Goal: Task Accomplishment & Management: Manage account settings

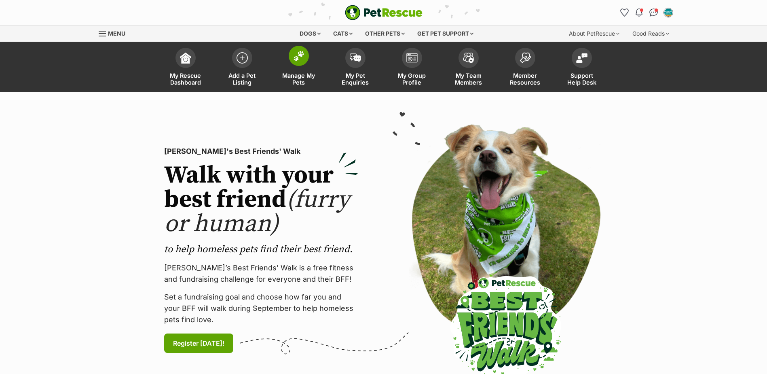
click at [307, 72] on span "Manage My Pets" at bounding box center [299, 79] width 36 height 14
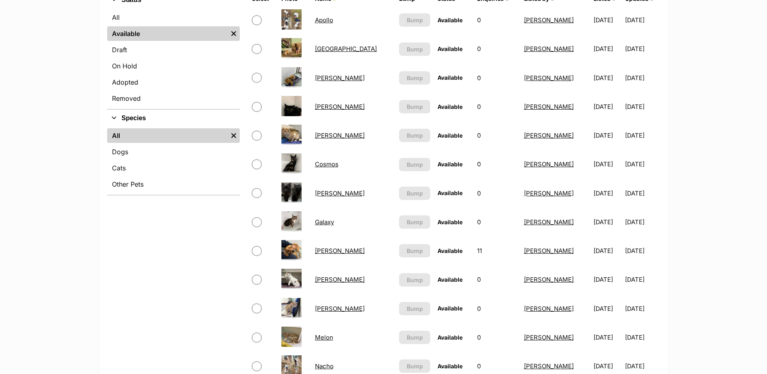
scroll to position [243, 0]
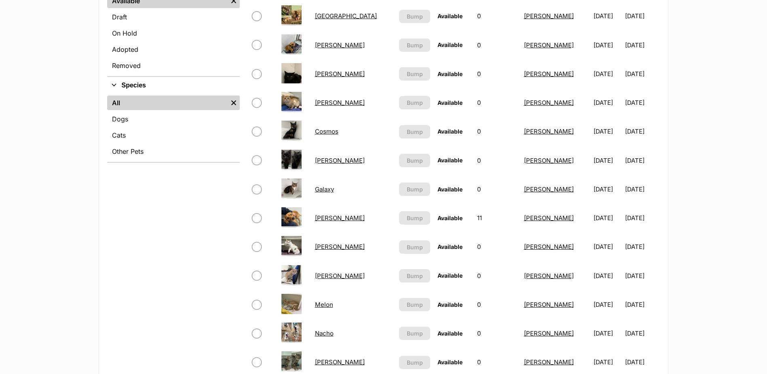
click at [324, 219] on link "Henry" at bounding box center [340, 218] width 50 height 8
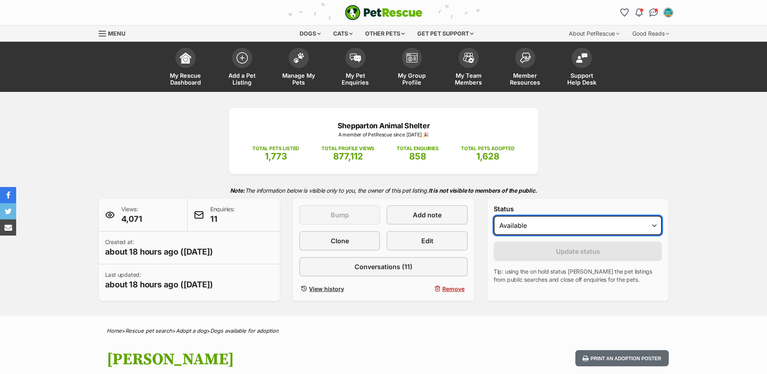
drag, startPoint x: 0, startPoint y: 0, endPoint x: 569, endPoint y: 236, distance: 616.5
click at [573, 230] on select "Draft - not available as listing has enquires Available On hold Adopted" at bounding box center [578, 225] width 169 height 19
select select "on_hold"
click at [494, 216] on select "Draft - not available as listing has enquires Available On hold Adopted" at bounding box center [578, 225] width 169 height 19
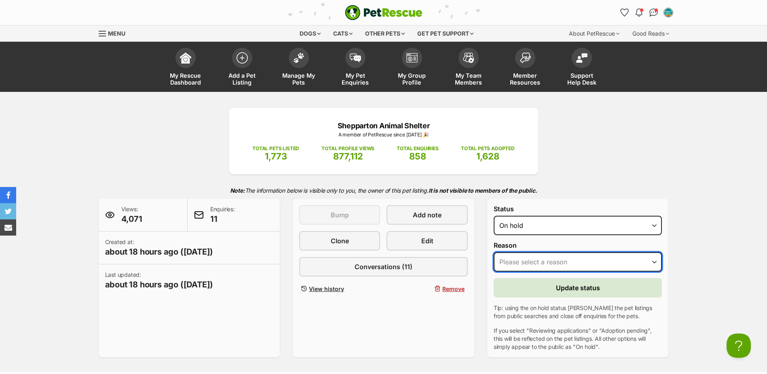
click at [538, 264] on select "Please select a reason Medical reasons Reviewing applications Adoption pending …" at bounding box center [578, 261] width 169 height 19
select select "reviewing_applications"
click at [494, 252] on select "Please select a reason Medical reasons Reviewing applications Adoption pending …" at bounding box center [578, 261] width 169 height 19
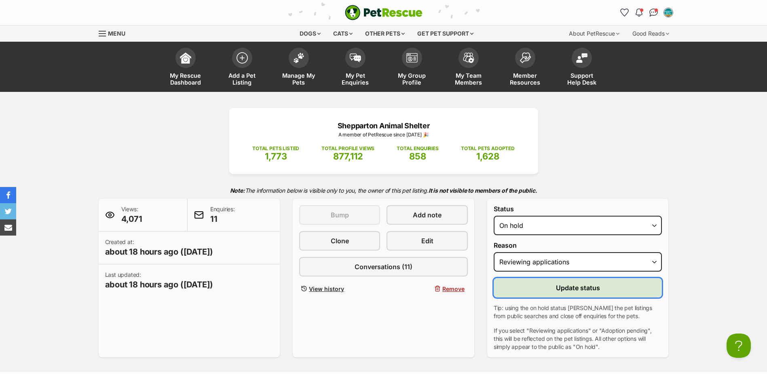
click at [527, 284] on button "Update status" at bounding box center [578, 287] width 169 height 19
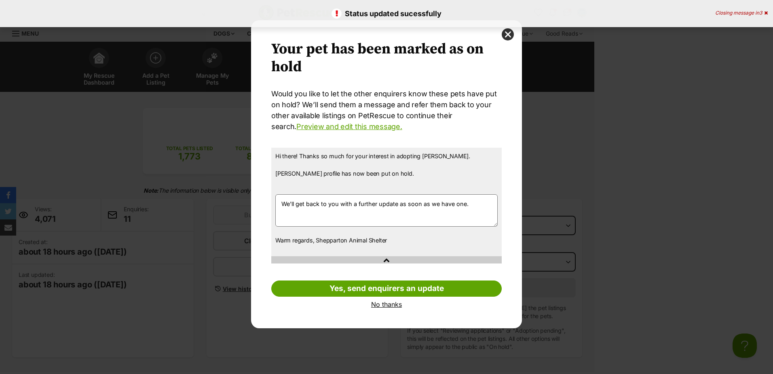
click at [399, 302] on link "No thanks" at bounding box center [386, 303] width 231 height 7
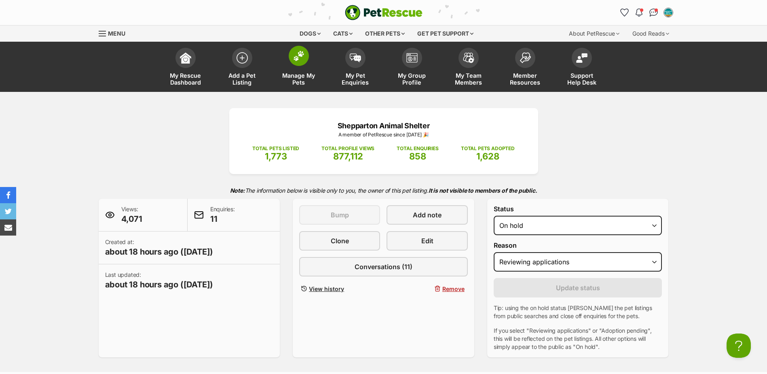
click at [303, 78] on span "Manage My Pets" at bounding box center [299, 79] width 36 height 14
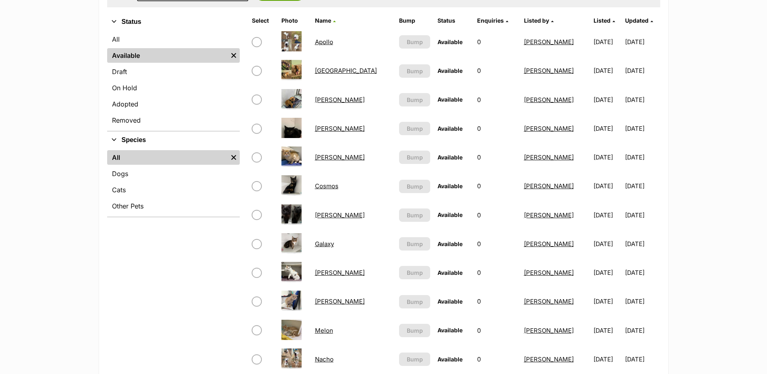
scroll to position [202, 0]
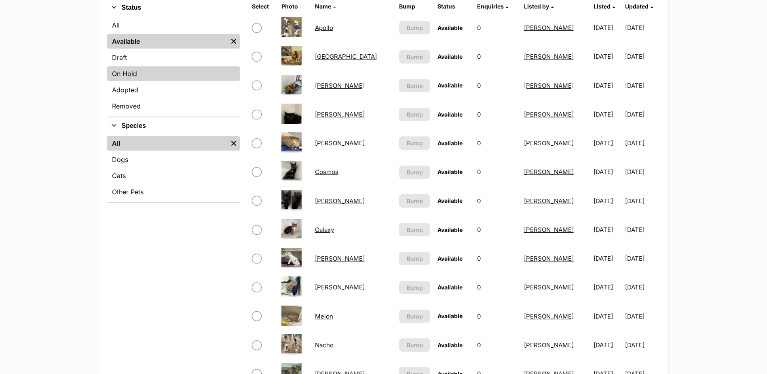
click at [129, 81] on link "On Hold" at bounding box center [173, 73] width 133 height 15
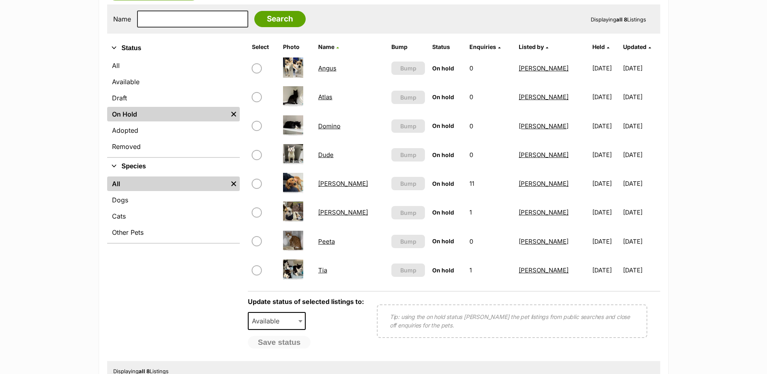
scroll to position [162, 0]
click at [328, 66] on link "Angus" at bounding box center [327, 68] width 18 height 8
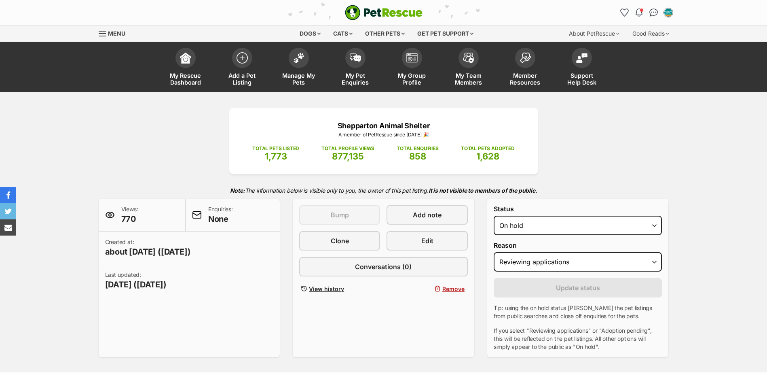
select select "reviewing_applications"
select select "rehomed"
click at [494, 216] on select "Draft Available On hold Adopted" at bounding box center [578, 225] width 169 height 19
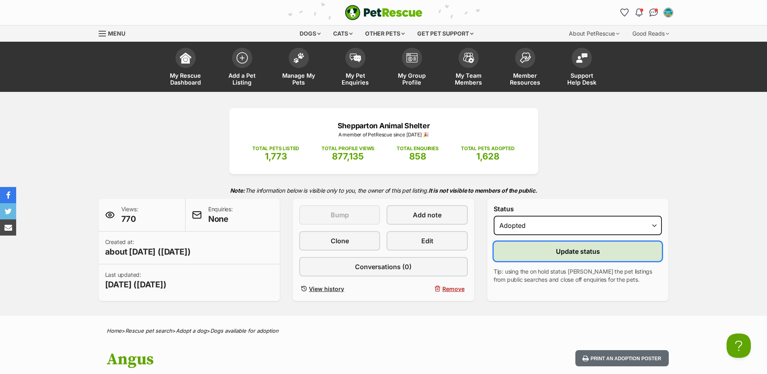
click at [541, 254] on button "Update status" at bounding box center [578, 250] width 169 height 19
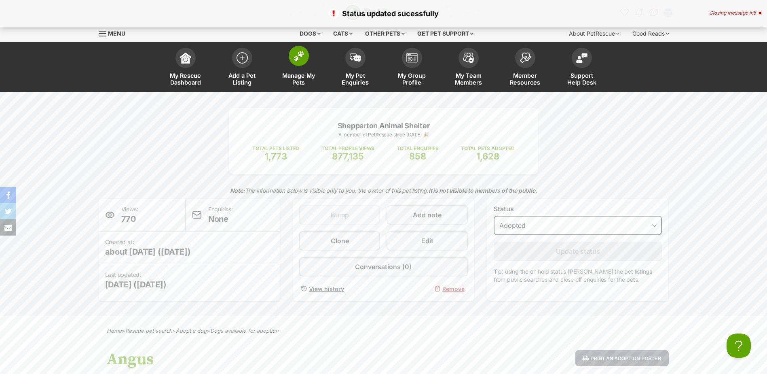
click at [295, 74] on span "Manage My Pets" at bounding box center [299, 79] width 36 height 14
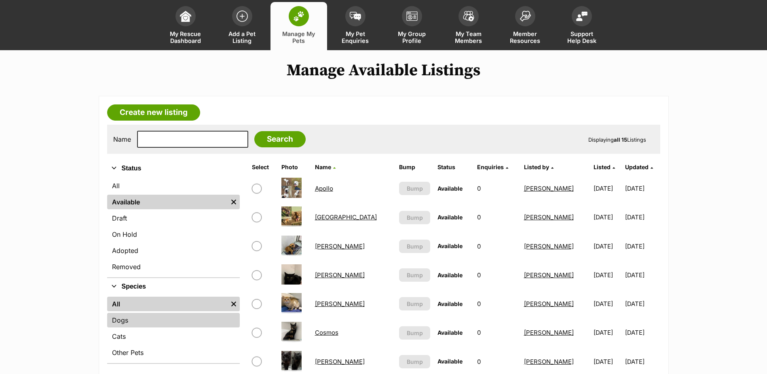
scroll to position [81, 0]
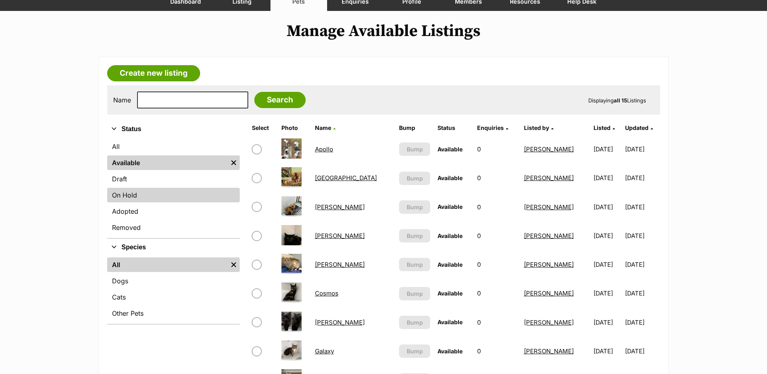
click at [133, 196] on link "On Hold" at bounding box center [173, 195] width 133 height 15
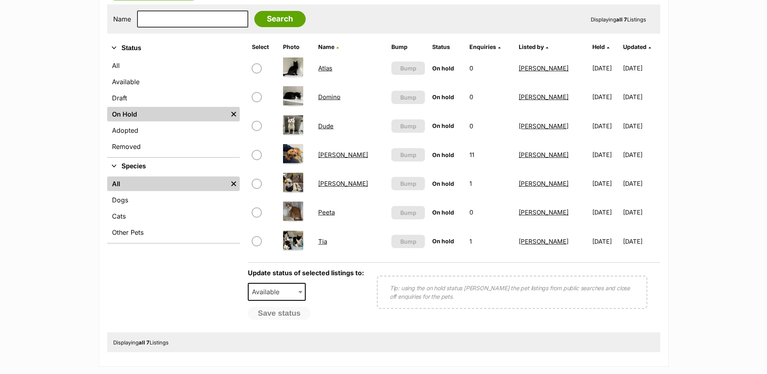
click at [328, 184] on link "[PERSON_NAME]" at bounding box center [343, 184] width 50 height 8
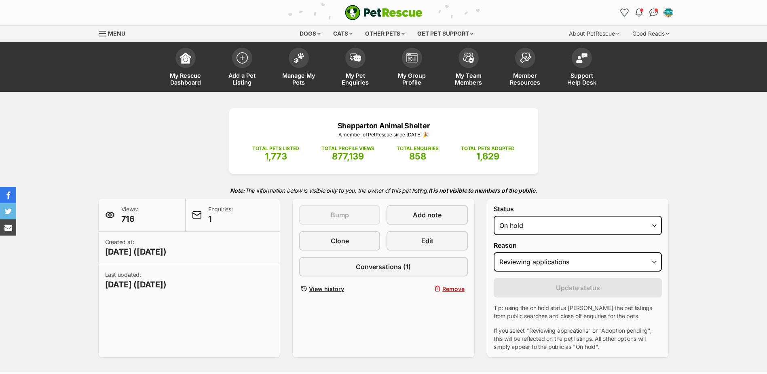
select select "reviewing_applications"
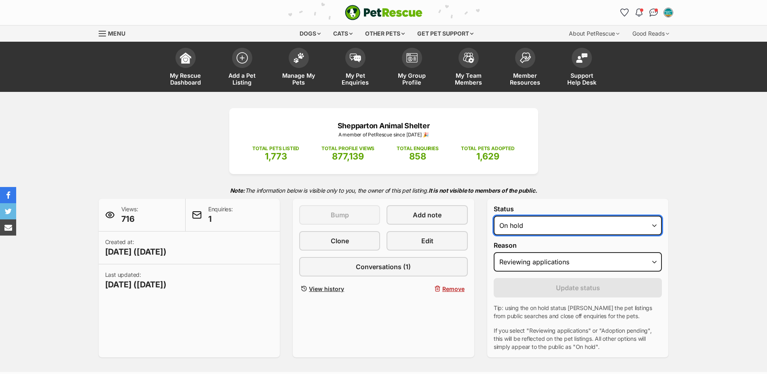
click at [516, 229] on select "Draft - not available as listing has enquires Available On hold Adopted" at bounding box center [578, 225] width 169 height 19
select select "rehomed"
click at [494, 216] on select "Draft - not available as listing has enquires Available On hold Adopted" at bounding box center [578, 225] width 169 height 19
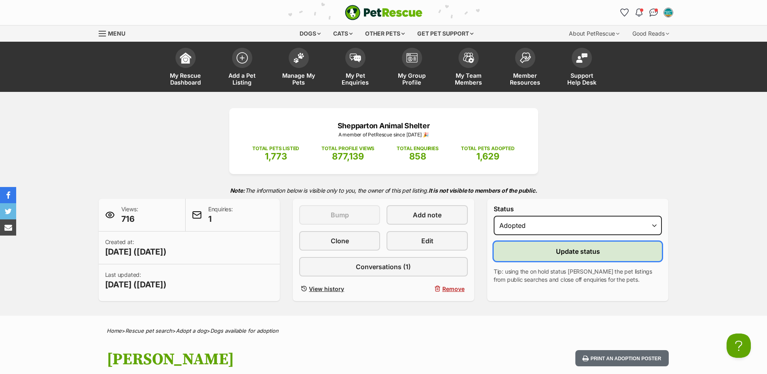
drag, startPoint x: 524, startPoint y: 253, endPoint x: 518, endPoint y: 251, distance: 5.5
click at [523, 253] on button "Update status" at bounding box center [578, 250] width 169 height 19
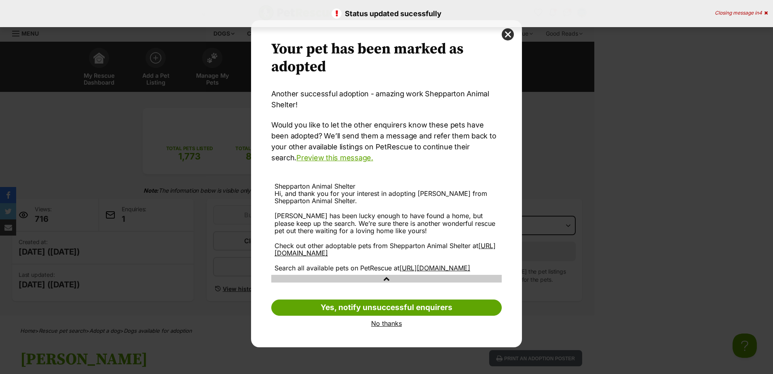
click at [381, 327] on link "No thanks" at bounding box center [386, 322] width 231 height 7
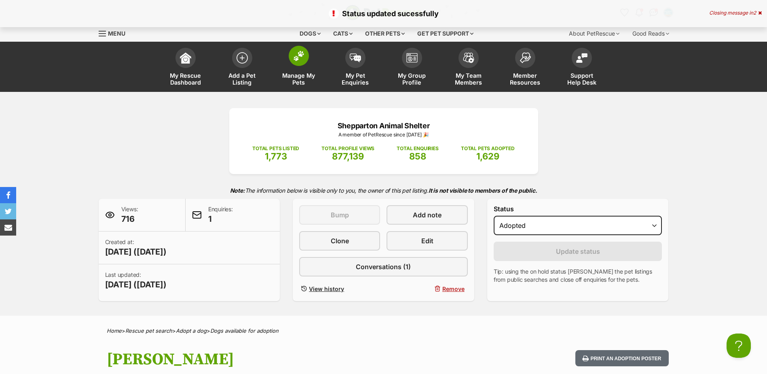
click at [296, 74] on span "Manage My Pets" at bounding box center [299, 79] width 36 height 14
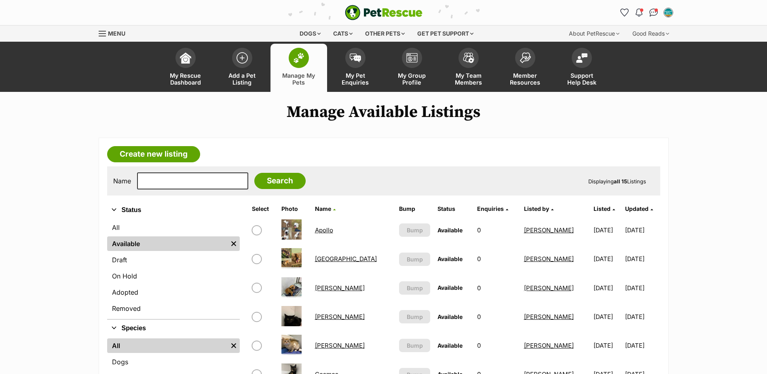
click at [325, 232] on link "Apollo" at bounding box center [324, 230] width 18 height 8
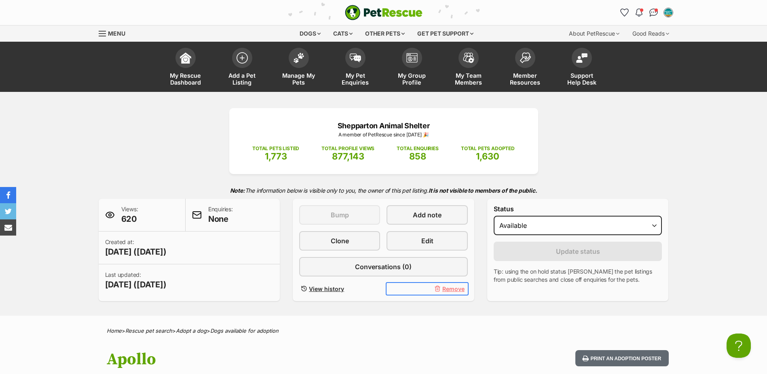
click at [447, 286] on span "Remove" at bounding box center [453, 288] width 22 height 8
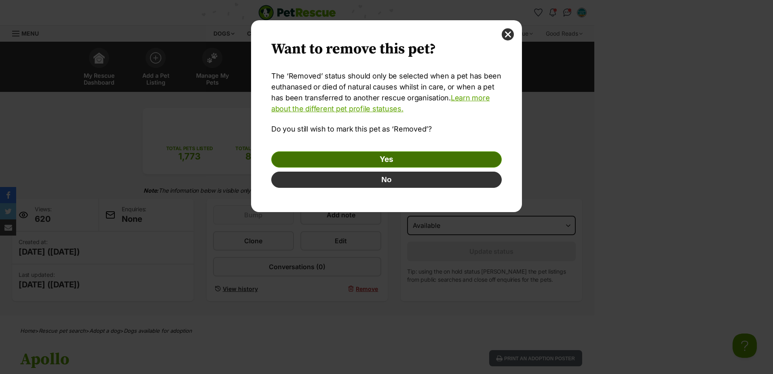
click at [412, 159] on link "Yes" at bounding box center [386, 159] width 231 height 16
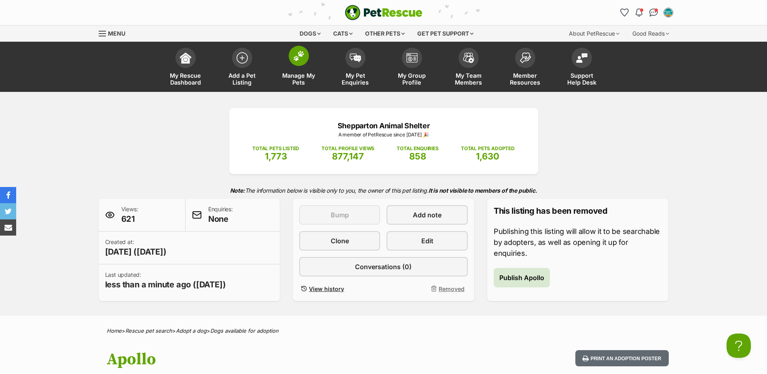
click at [291, 77] on span "Manage My Pets" at bounding box center [299, 79] width 36 height 14
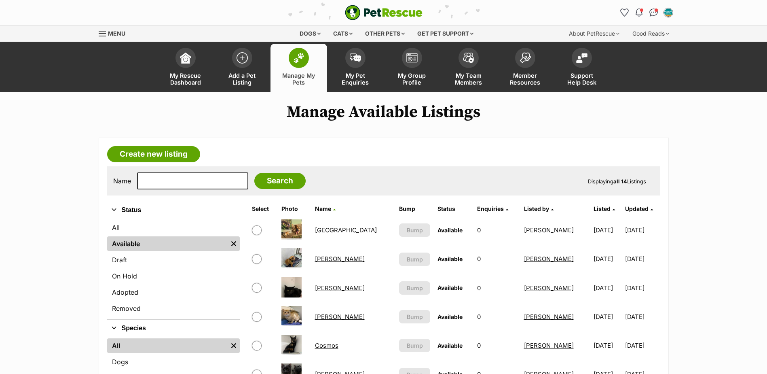
drag, startPoint x: 148, startPoint y: 278, endPoint x: 216, endPoint y: 267, distance: 68.4
click at [148, 278] on link "On Hold" at bounding box center [173, 276] width 133 height 15
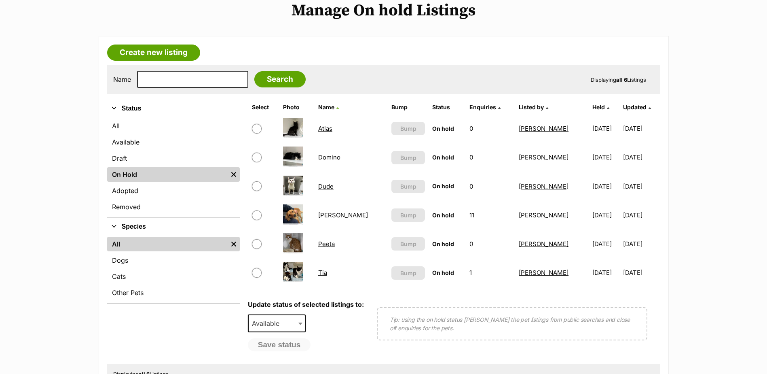
scroll to position [121, 0]
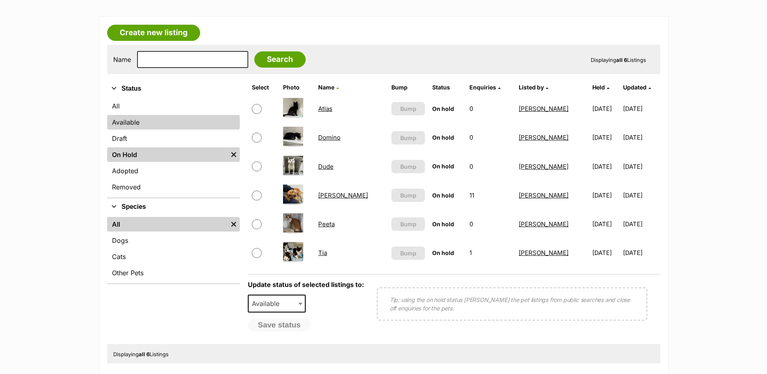
drag, startPoint x: 132, startPoint y: 122, endPoint x: 170, endPoint y: 121, distance: 37.6
click at [132, 121] on link "Available" at bounding box center [173, 122] width 133 height 15
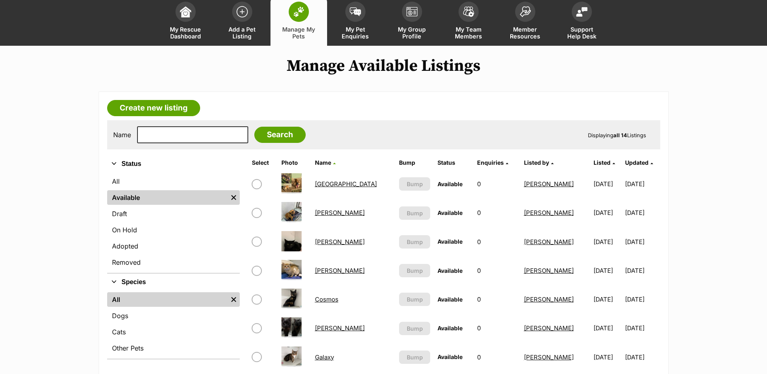
scroll to position [40, 0]
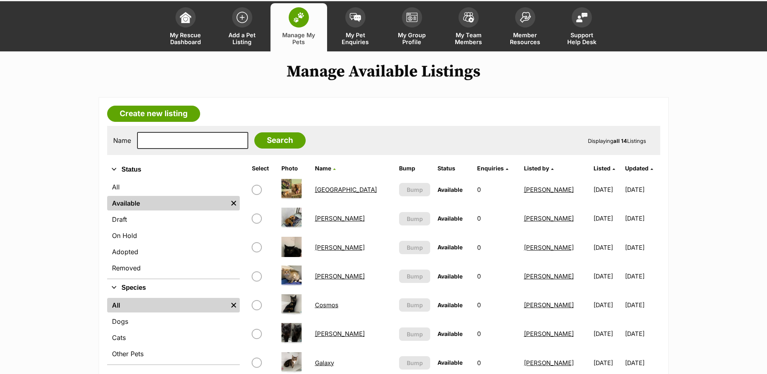
drag, startPoint x: 329, startPoint y: 190, endPoint x: 490, endPoint y: 184, distance: 161.5
click at [329, 190] on link "[GEOGRAPHIC_DATA]" at bounding box center [346, 190] width 62 height 8
